Goal: Entertainment & Leisure: Consume media (video, audio)

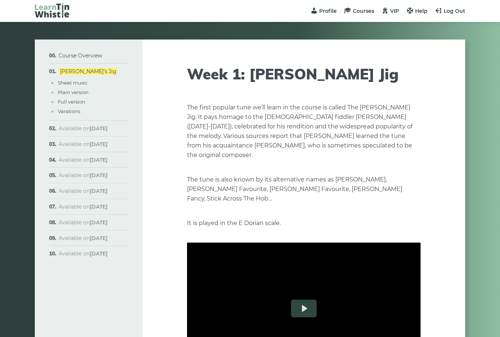
click at [306, 300] on button "Play" at bounding box center [304, 309] width 26 height 18
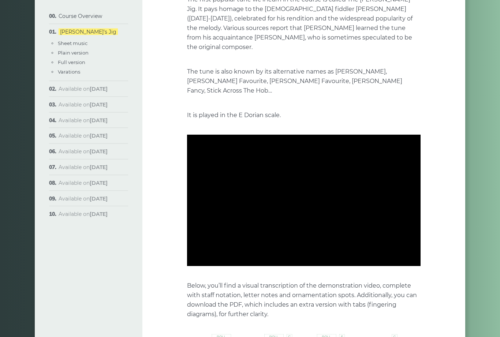
scroll to position [108, 0]
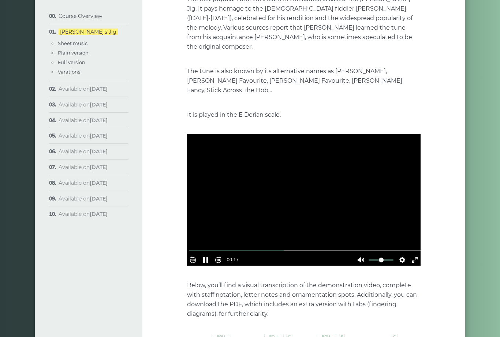
type input "*****"
click at [209, 254] on button "Pause Play" at bounding box center [206, 260] width 12 height 12
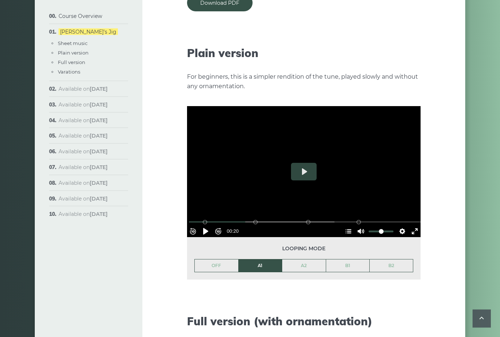
scroll to position [785, 0]
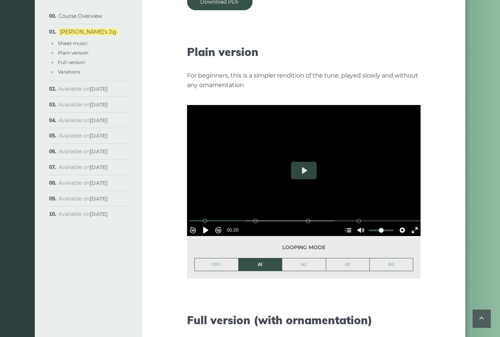
click at [304, 164] on button "Play" at bounding box center [304, 171] width 26 height 18
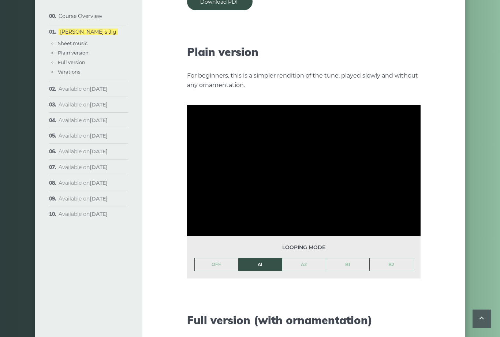
click at [310, 258] on link "A2" at bounding box center [304, 264] width 44 height 12
click at [346, 258] on link "B1" at bounding box center [348, 264] width 44 height 12
click at [398, 258] on link "B2" at bounding box center [390, 264] width 43 height 12
type input "****"
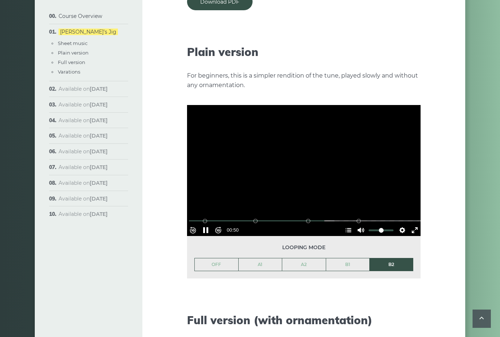
click at [386, 261] on div "Looping mode OFF A1 A2 B1 B2" at bounding box center [303, 257] width 233 height 42
click at [253, 258] on link "A1" at bounding box center [260, 264] width 44 height 12
click at [217, 258] on link "OFF" at bounding box center [217, 264] width 44 height 12
click at [207, 224] on button "Pause Play" at bounding box center [206, 230] width 12 height 12
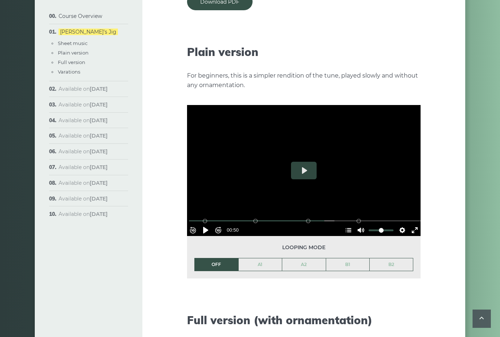
click at [205, 224] on button "Pause Play" at bounding box center [206, 230] width 12 height 12
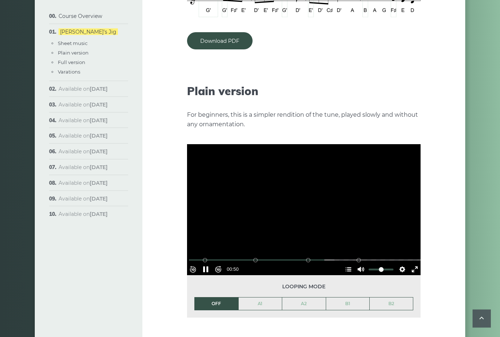
scroll to position [751, 0]
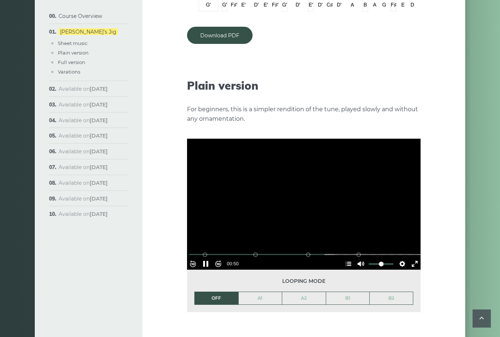
click at [314, 209] on div at bounding box center [303, 204] width 233 height 131
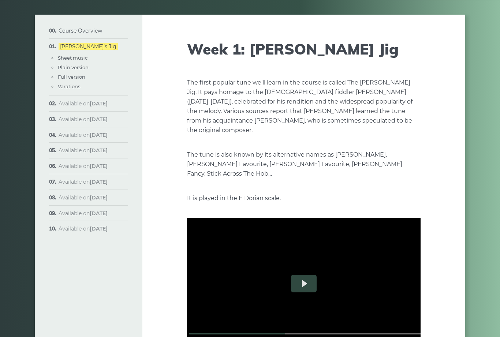
scroll to position [24, 0]
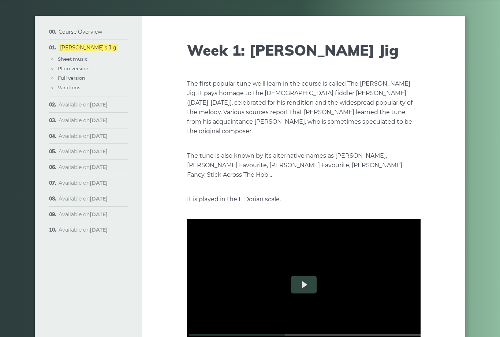
click at [304, 276] on button "Play" at bounding box center [304, 285] width 26 height 18
click at [306, 276] on button "Play" at bounding box center [304, 285] width 26 height 18
click at [371, 301] on div at bounding box center [303, 284] width 233 height 131
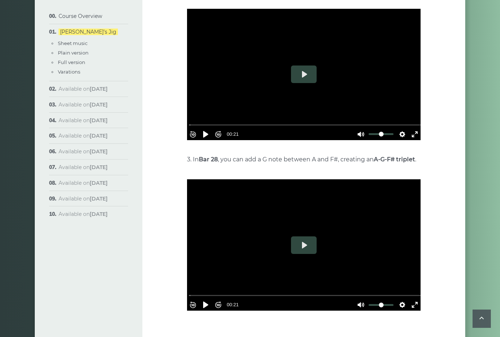
scroll to position [1671, 0]
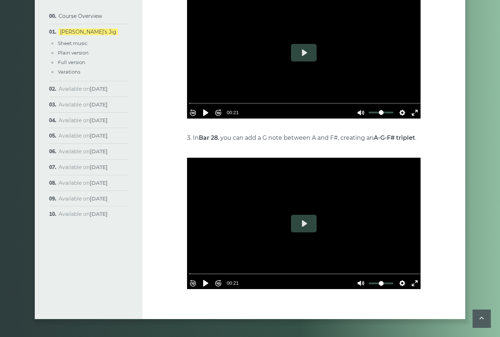
click at [306, 215] on button "Play" at bounding box center [304, 224] width 26 height 18
click at [209, 277] on button "Pause Play" at bounding box center [206, 283] width 12 height 12
click at [210, 277] on button "Pause Play" at bounding box center [206, 283] width 12 height 12
click at [211, 277] on button "Pause Play" at bounding box center [206, 283] width 12 height 12
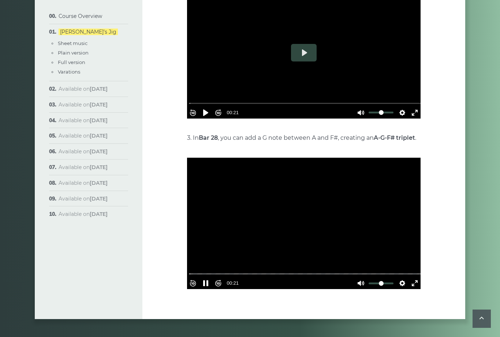
click at [207, 277] on button "Pause Play" at bounding box center [206, 283] width 12 height 12
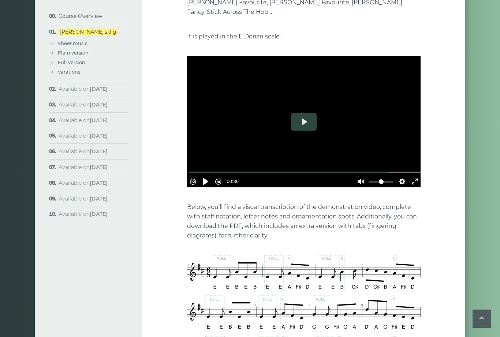
scroll to position [186, 0]
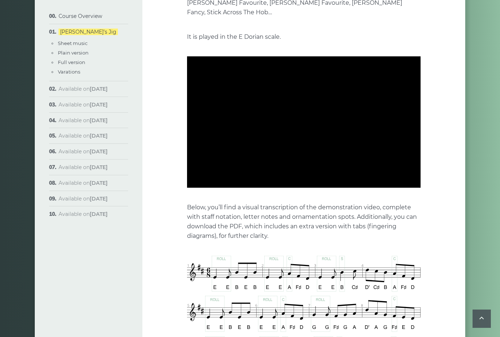
type input "*****"
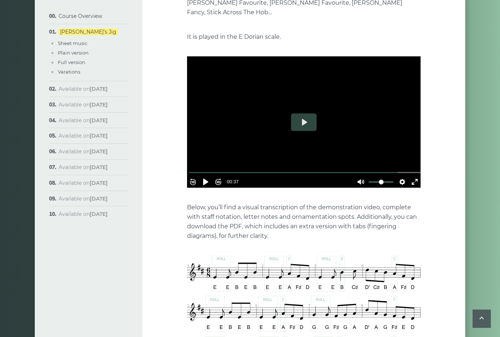
type input "*****"
click at [306, 113] on button "Play" at bounding box center [304, 122] width 26 height 18
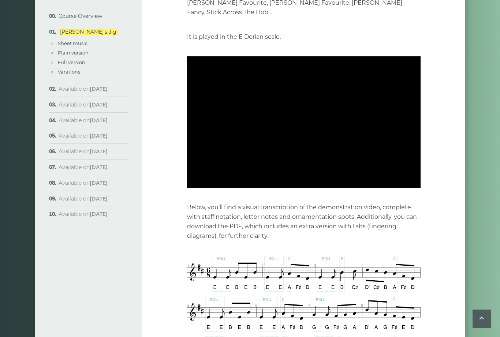
type input "****"
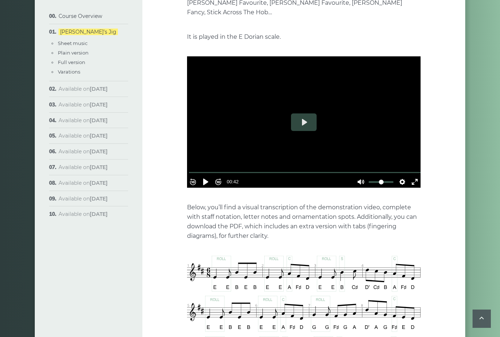
click at [205, 176] on button "Pause Play" at bounding box center [206, 182] width 12 height 12
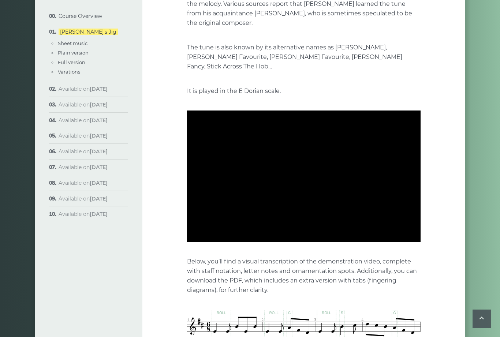
scroll to position [127, 0]
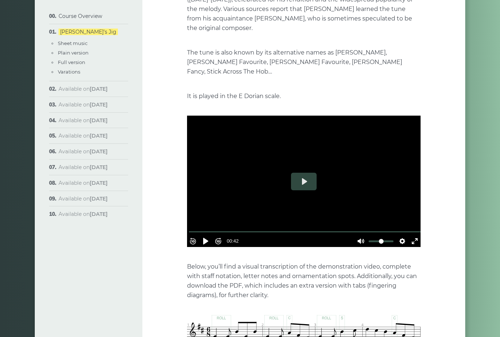
type input "***"
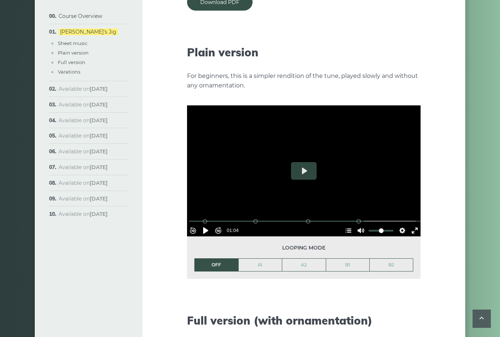
scroll to position [784, 0]
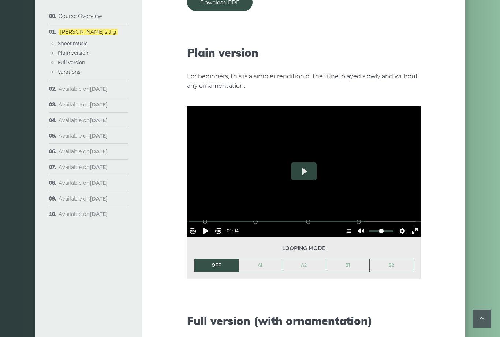
click at [210, 225] on button "Pause Play" at bounding box center [206, 231] width 12 height 12
click at [257, 259] on link "A1" at bounding box center [260, 265] width 44 height 12
click at [209, 225] on button "Pause Play" at bounding box center [206, 231] width 12 height 12
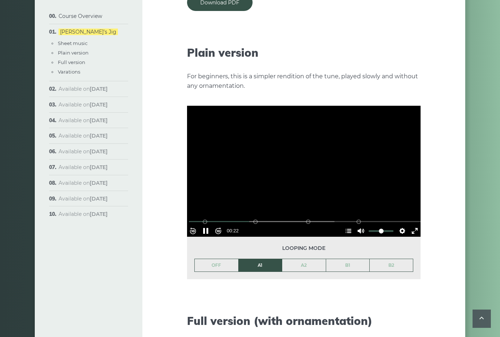
click at [205, 225] on button "Pause Play" at bounding box center [206, 231] width 12 height 12
type input "*****"
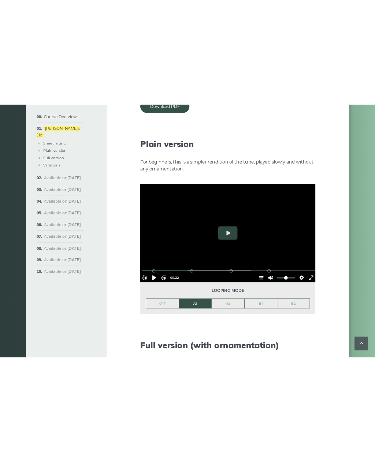
scroll to position [694, 0]
